Goal: Information Seeking & Learning: Learn about a topic

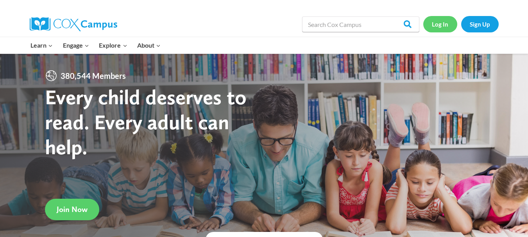
click at [435, 26] on link "Log In" at bounding box center [440, 24] width 34 height 16
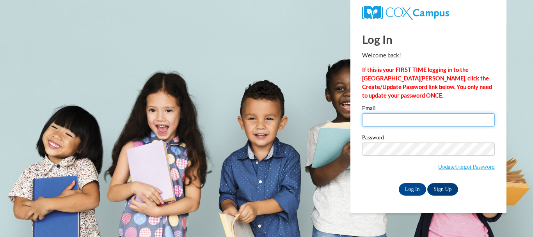
click at [381, 117] on input "Email" at bounding box center [428, 119] width 133 height 13
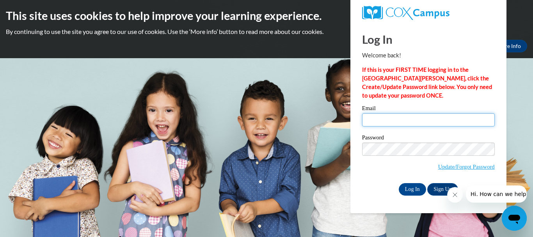
type input "yesenia.visosorom@apsk12.org"
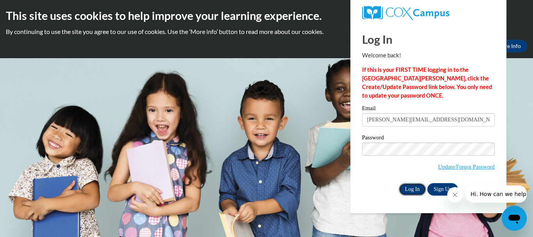
click at [411, 190] on input "Log In" at bounding box center [412, 189] width 27 height 12
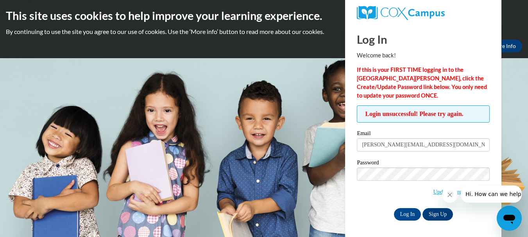
click at [276, 107] on body "This site uses cookies to help improve your learning experience. By continuing …" at bounding box center [264, 118] width 528 height 237
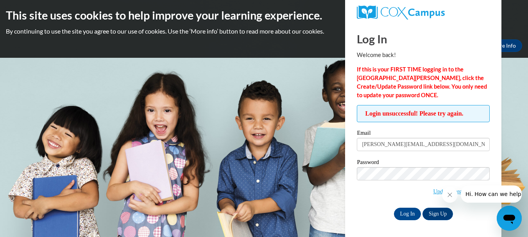
click at [391, 187] on span "Update/Forgot Password" at bounding box center [423, 183] width 133 height 32
click at [449, 197] on icon "Close message from company" at bounding box center [449, 195] width 6 height 6
click at [458, 192] on link "Update/Forgot Password" at bounding box center [461, 191] width 57 height 6
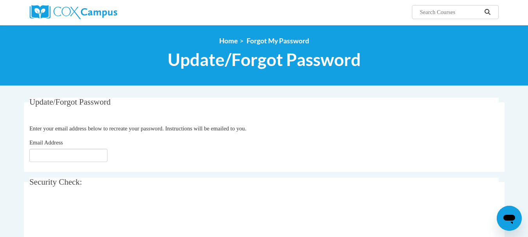
scroll to position [78, 0]
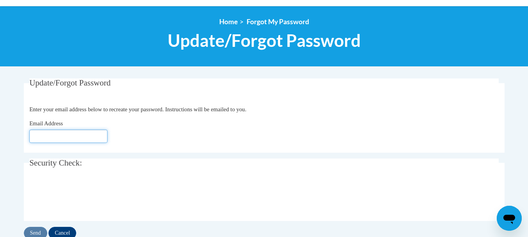
click at [89, 134] on input "Email Address" at bounding box center [68, 136] width 78 height 13
type input "[PERSON_NAME][EMAIL_ADDRESS][DOMAIN_NAME]"
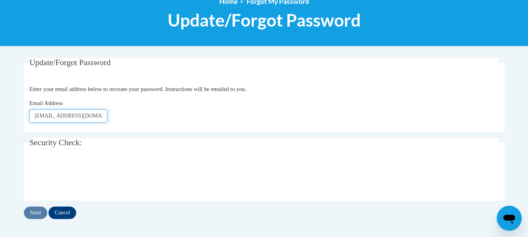
scroll to position [117, 0]
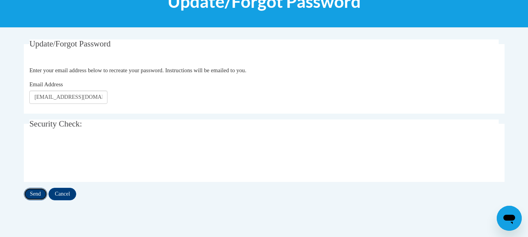
click at [37, 191] on input "Send" at bounding box center [35, 194] width 23 height 12
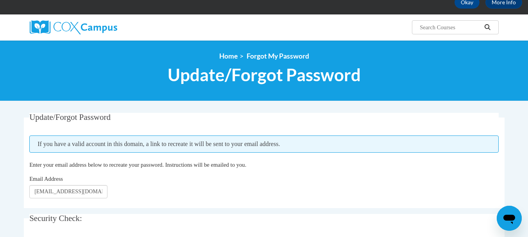
scroll to position [39, 0]
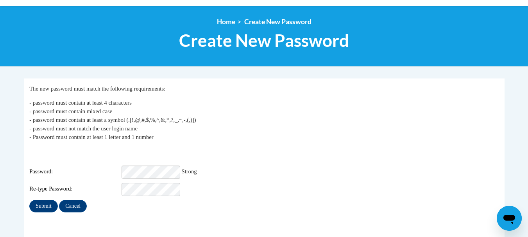
click at [267, 159] on div "Login: yesenia.visosorom@apsk12.org Password: Strong Re-type Password:" at bounding box center [263, 171] width 469 height 49
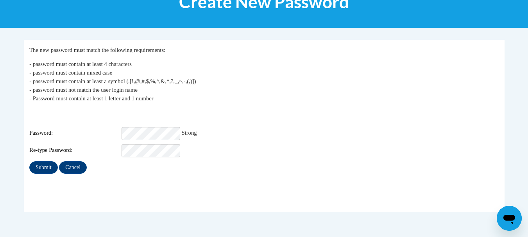
scroll to position [117, 0]
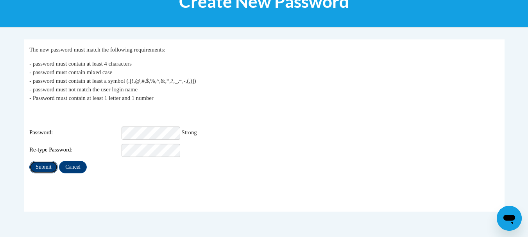
click at [48, 163] on input "Submit" at bounding box center [43, 167] width 28 height 12
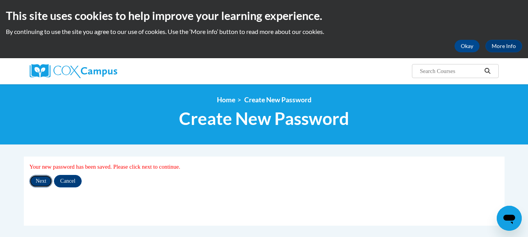
click at [42, 179] on input "Next" at bounding box center [40, 181] width 23 height 12
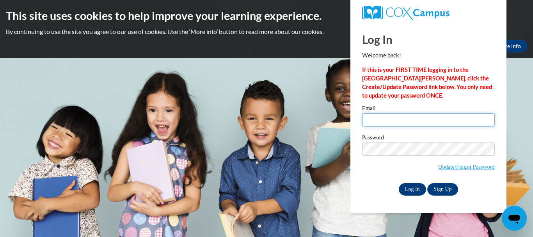
type input "[PERSON_NAME][EMAIL_ADDRESS][DOMAIN_NAME]"
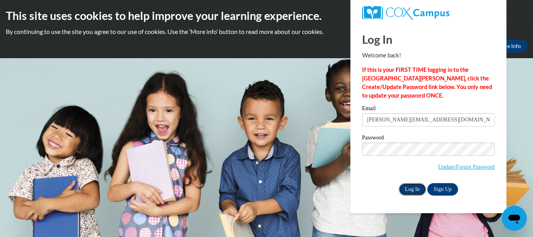
click at [411, 191] on input "Log In" at bounding box center [412, 189] width 27 height 12
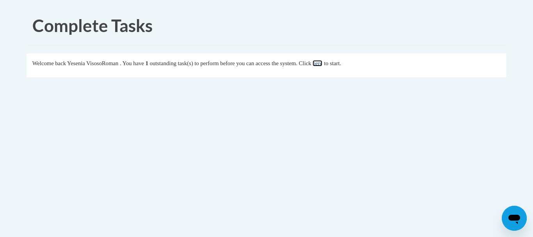
click at [323, 64] on link "here" at bounding box center [318, 63] width 10 height 6
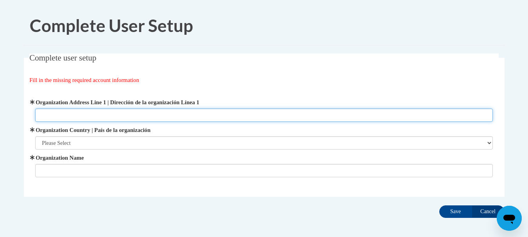
click at [159, 113] on input "Organization Address Line 1 | Dirección de la organización Línea 1" at bounding box center [263, 115] width 457 height 13
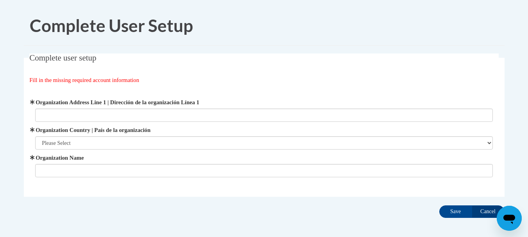
click at [194, 190] on fieldset "Complete user setup Fill in the missing required account information User Profi…" at bounding box center [264, 124] width 480 height 143
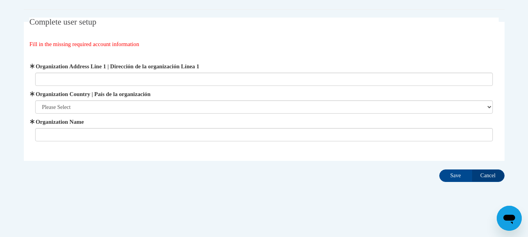
scroll to position [36, 0]
click at [463, 177] on input "Save" at bounding box center [455, 175] width 33 height 12
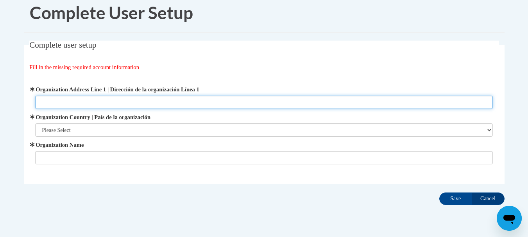
scroll to position [0, 0]
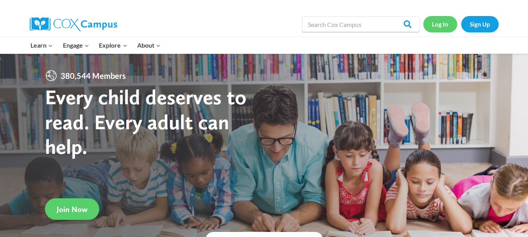
click at [433, 25] on link "Log In" at bounding box center [440, 24] width 34 height 16
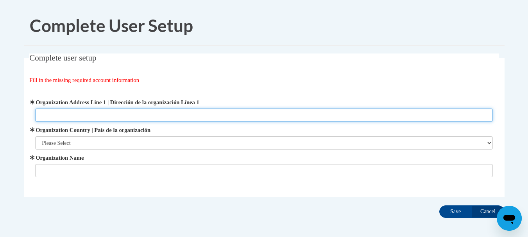
paste input "285 Sheridan Drive NE Atlanta, GA 30305-3136"
type input "285 Sheridan Drive NE Atlanta, GA 30305-3136"
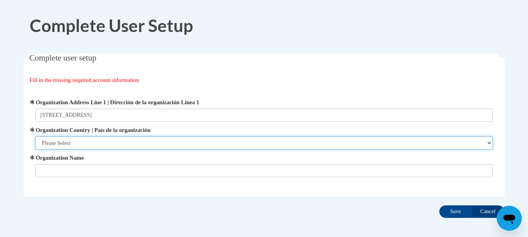
click at [84, 142] on select "Please Select United States | Estados Unidos Outside of the United States | Fue…" at bounding box center [263, 142] width 457 height 13
select select "ad49bcad-a171-4b2e-b99c-48b446064914"
click at [35, 136] on select "Please Select United States | Estados Unidos Outside of the United States | Fue…" at bounding box center [263, 142] width 457 height 13
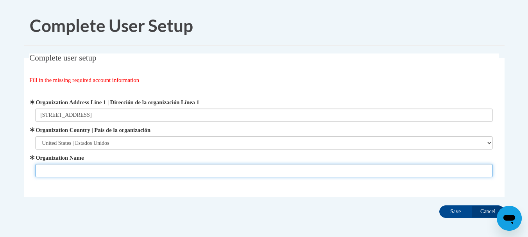
click at [93, 171] on input "Organization Name" at bounding box center [263, 170] width 457 height 13
type input "A"
type input "Garden Hills"
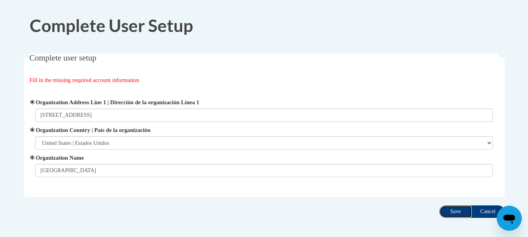
click at [453, 214] on input "Save" at bounding box center [455, 211] width 33 height 12
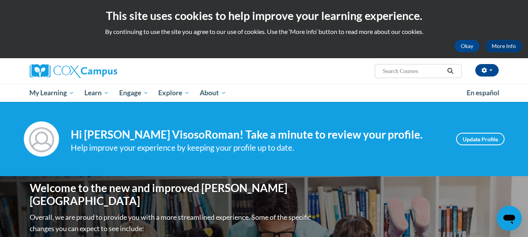
click at [390, 73] on input "Search..." at bounding box center [413, 70] width 62 height 9
type input "behavior"
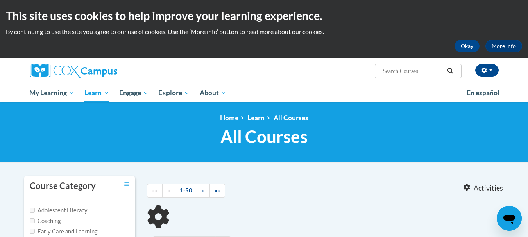
type input "behavior"
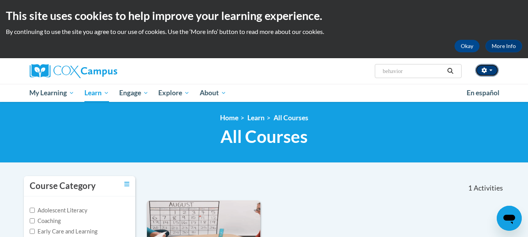
click at [493, 70] on button "button" at bounding box center [486, 70] width 23 height 12
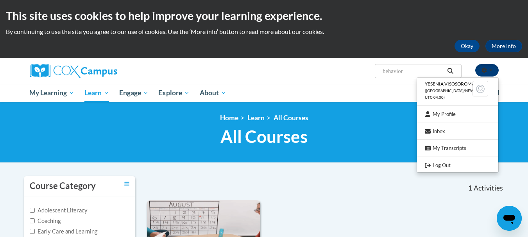
click at [493, 70] on button "button" at bounding box center [486, 70] width 23 height 12
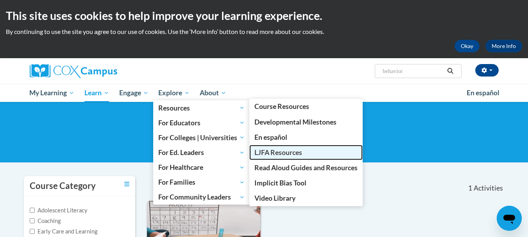
click at [286, 154] on span "LJFA Resources" at bounding box center [278, 152] width 48 height 8
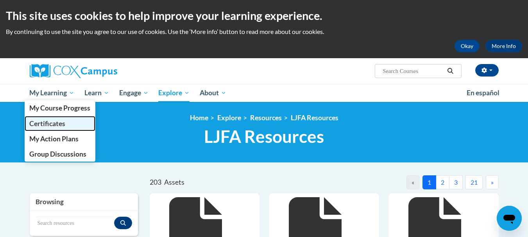
click at [58, 124] on span "Certificates" at bounding box center [47, 123] width 36 height 8
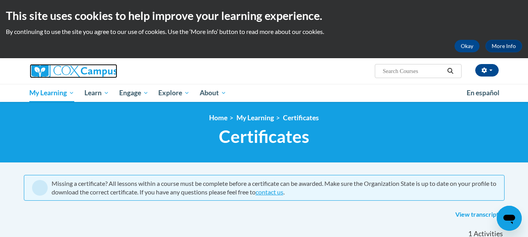
click at [56, 68] on img at bounding box center [73, 71] width 87 height 14
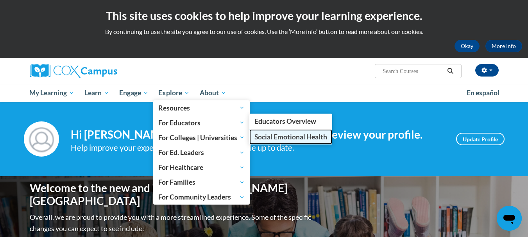
click at [267, 136] on span "Social Emotional Health" at bounding box center [290, 137] width 73 height 8
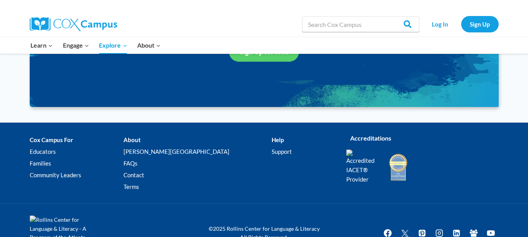
scroll to position [1024, 0]
